Goal: Go to known website: Access a specific website the user already knows

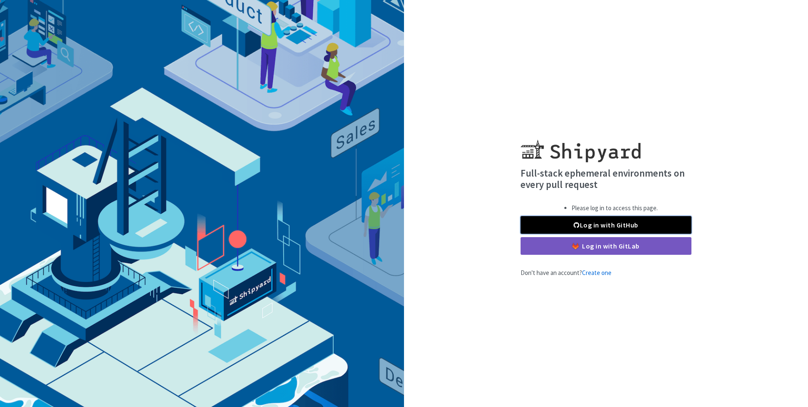
click at [629, 224] on link "Log in with GitHub" at bounding box center [605, 225] width 171 height 18
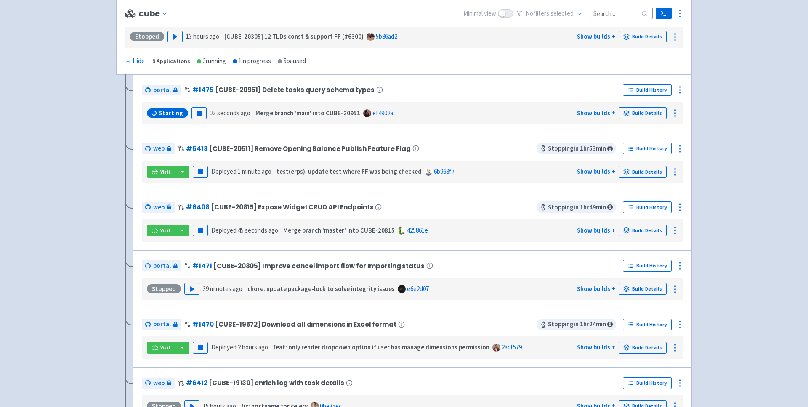
scroll to position [130, 0]
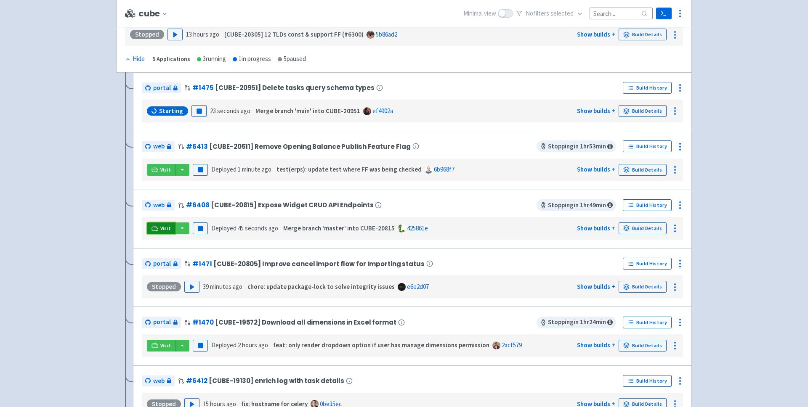
click at [152, 229] on icon at bounding box center [154, 229] width 6 height 6
click at [155, 229] on icon at bounding box center [154, 229] width 6 height 6
